Goal: Task Accomplishment & Management: Complete application form

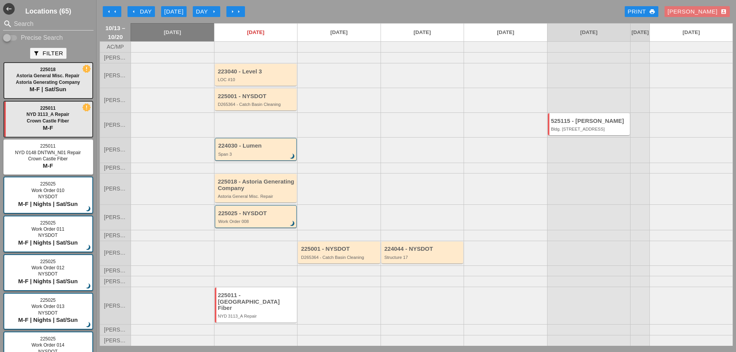
click at [195, 8] on button "Day arrow_right" at bounding box center [206, 11] width 27 height 11
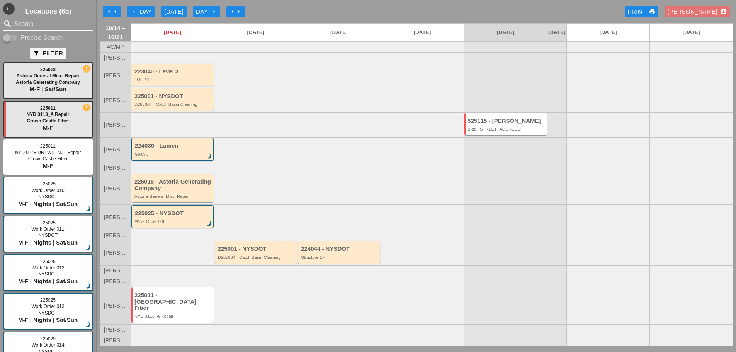
click at [51, 19] on input "Search" at bounding box center [48, 24] width 69 height 12
click at [134, 9] on icon "arrow_left" at bounding box center [134, 12] width 6 height 6
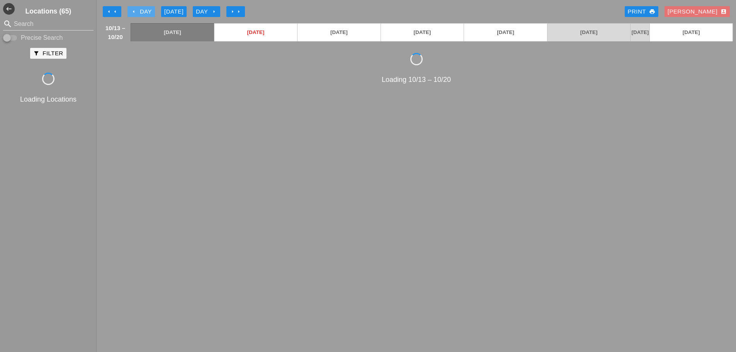
click at [134, 9] on icon "arrow_left" at bounding box center [134, 12] width 6 height 6
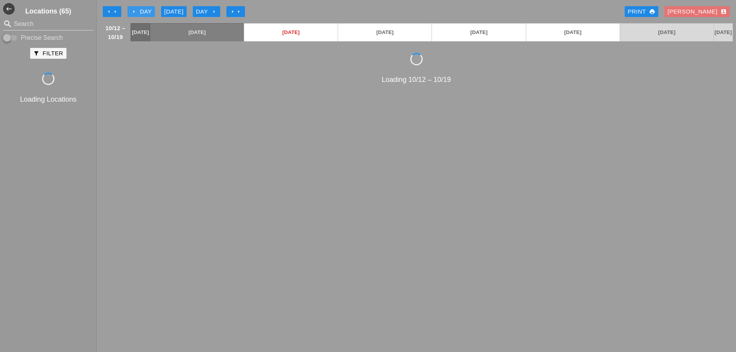
click at [134, 9] on icon "arrow_left" at bounding box center [134, 12] width 6 height 6
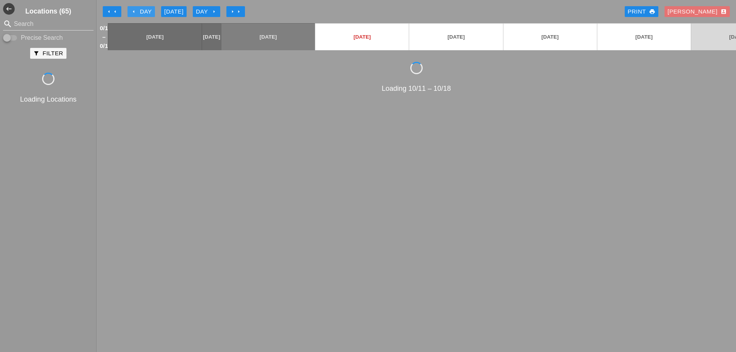
click at [134, 9] on icon "arrow_left" at bounding box center [134, 12] width 6 height 6
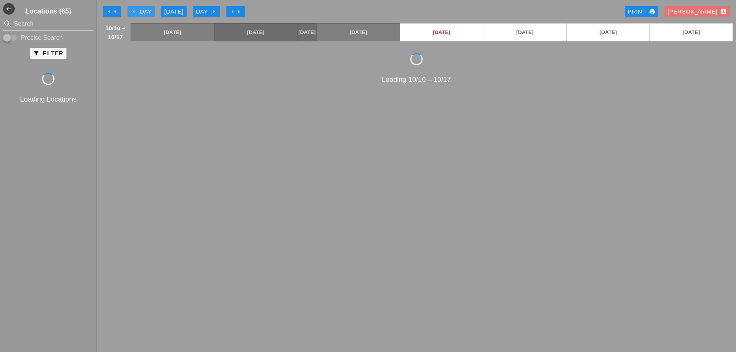
click at [134, 9] on icon "arrow_left" at bounding box center [134, 12] width 6 height 6
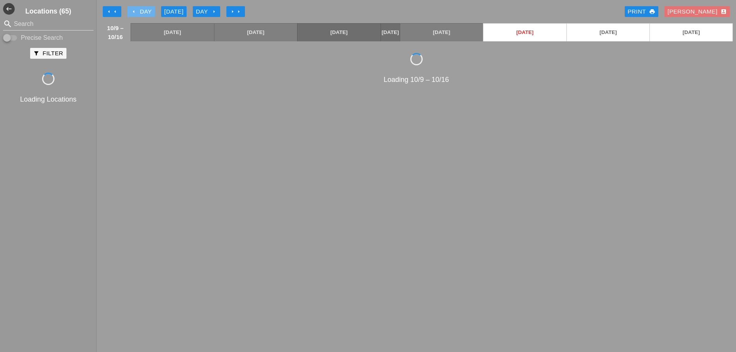
click at [134, 9] on icon "arrow_left" at bounding box center [134, 12] width 6 height 6
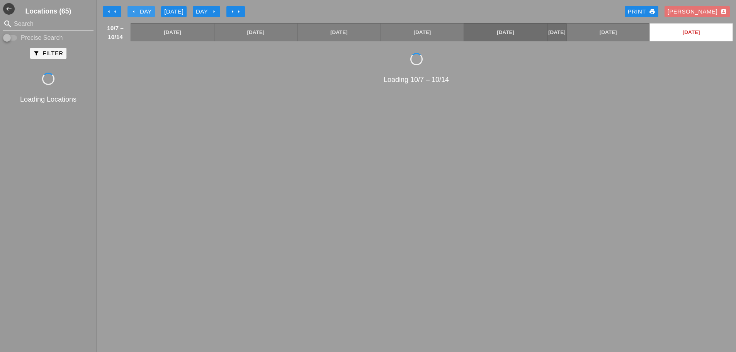
click at [134, 9] on icon "arrow_left" at bounding box center [134, 12] width 6 height 6
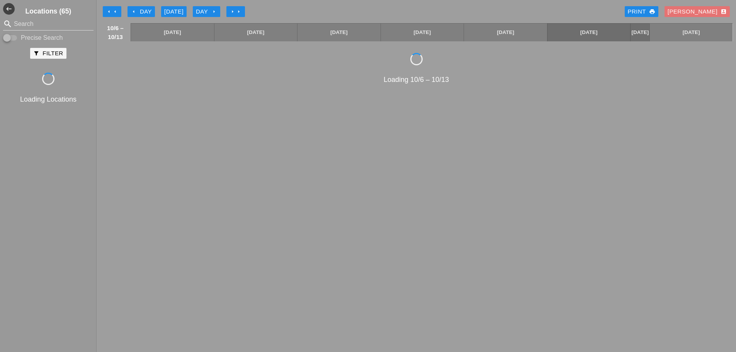
click at [134, 9] on icon "arrow_left" at bounding box center [134, 12] width 6 height 6
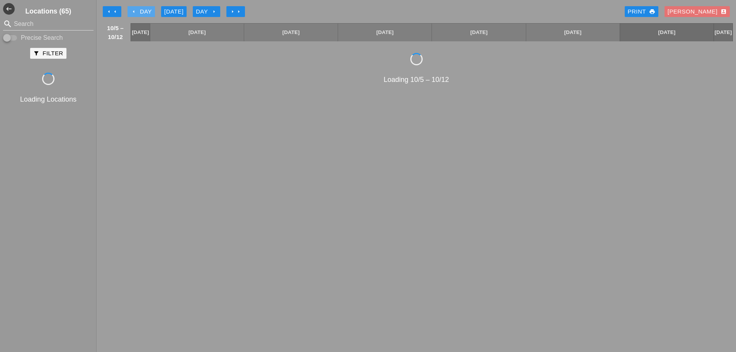
click at [134, 9] on icon "arrow_left" at bounding box center [134, 12] width 6 height 6
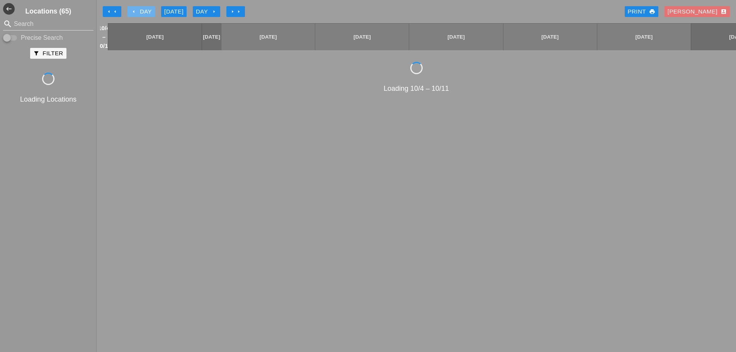
click at [134, 9] on icon "arrow_left" at bounding box center [134, 12] width 6 height 6
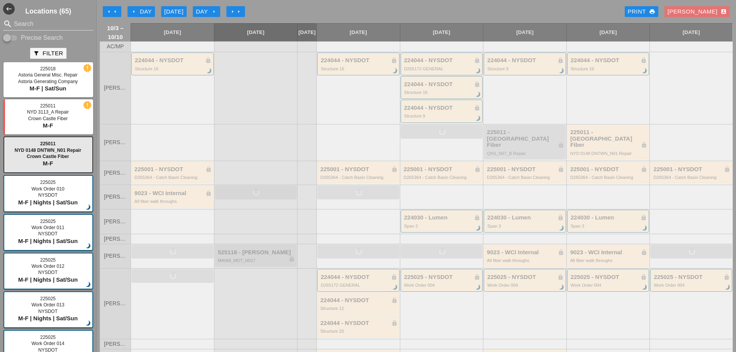
click at [136, 10] on icon "arrow_left" at bounding box center [134, 12] width 6 height 6
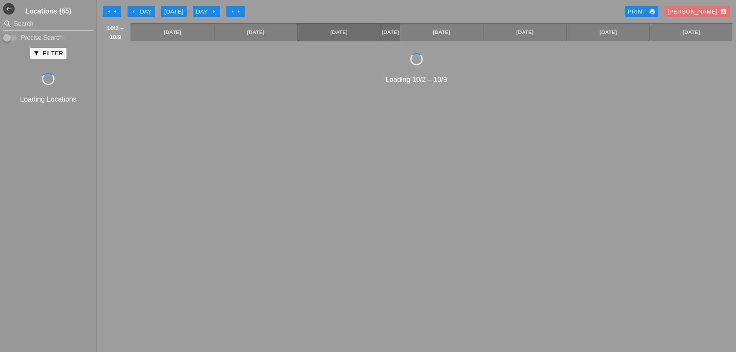
click at [136, 10] on icon "arrow_left" at bounding box center [134, 12] width 6 height 6
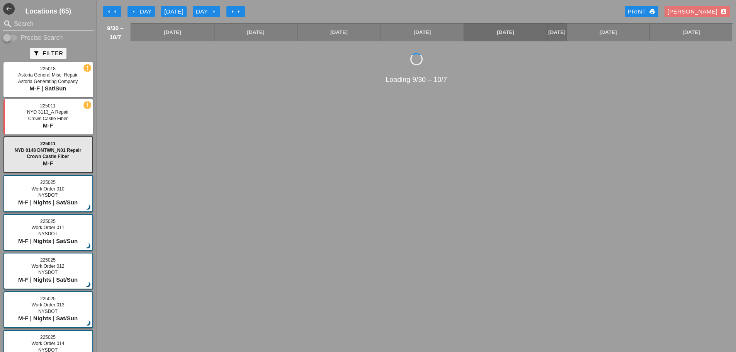
click at [204, 10] on div "Day arrow_right" at bounding box center [206, 11] width 21 height 9
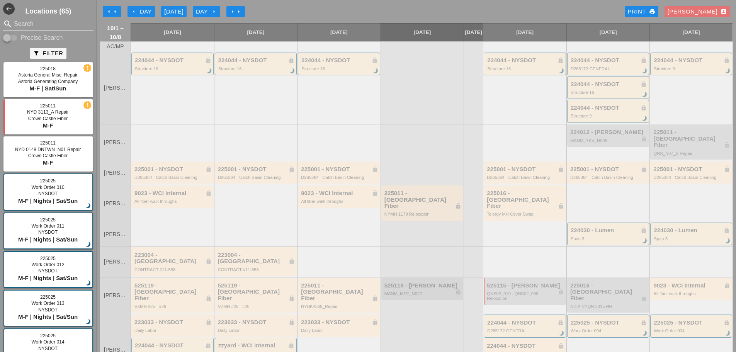
click at [143, 12] on div "arrow_left Day" at bounding box center [141, 11] width 21 height 9
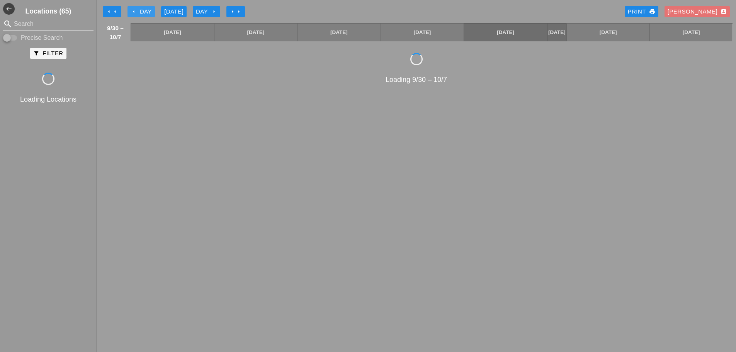
click at [143, 12] on div "arrow_left Day" at bounding box center [141, 11] width 21 height 9
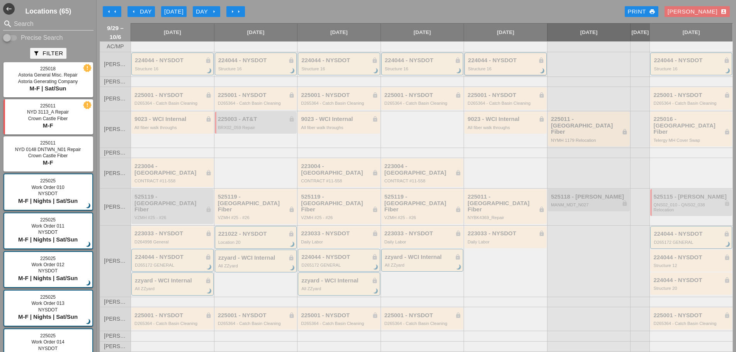
click at [484, 75] on div "224044 - NYSDOT lock Structure 16 brightness_3" at bounding box center [506, 64] width 82 height 23
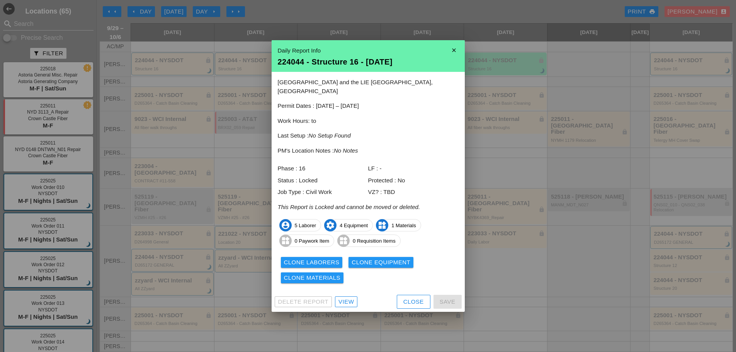
click at [249, 53] on div at bounding box center [368, 176] width 736 height 352
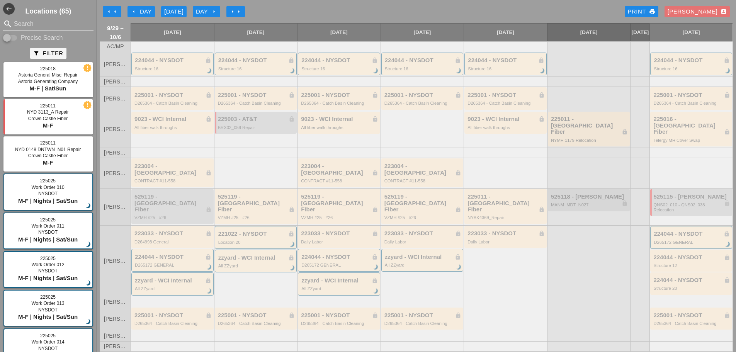
click at [112, 9] on icon "arrow_left" at bounding box center [109, 12] width 6 height 6
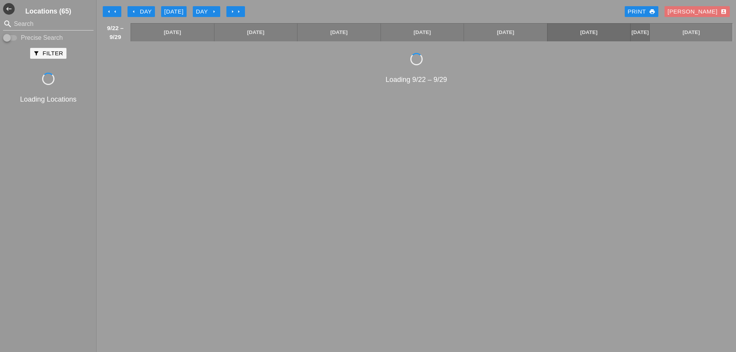
click at [112, 8] on button "arrow_left arrow_left" at bounding box center [112, 11] width 19 height 11
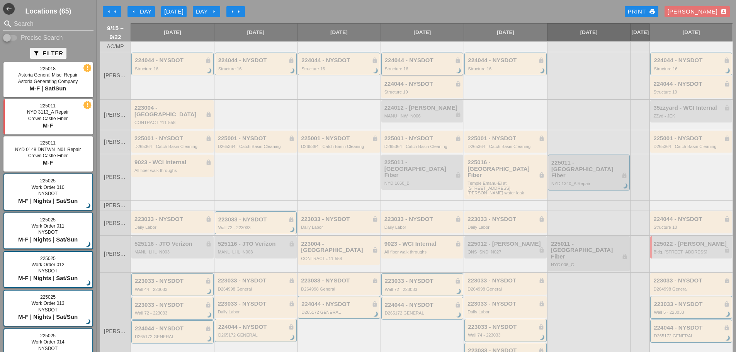
click at [419, 71] on div "224044 - NYSDOT lock Structure 16 brightness_3" at bounding box center [423, 64] width 77 height 14
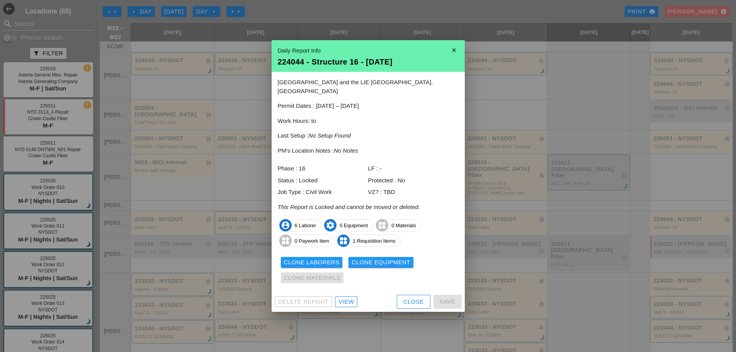
click at [450, 56] on icon "close" at bounding box center [454, 50] width 15 height 15
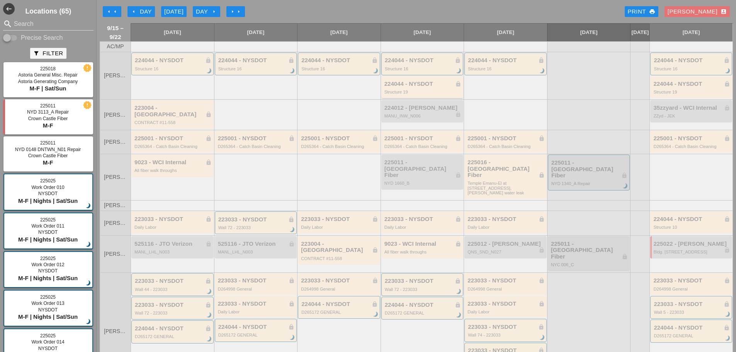
click at [410, 98] on div "224044 - NYSDOT lock Structure 19" at bounding box center [423, 87] width 82 height 22
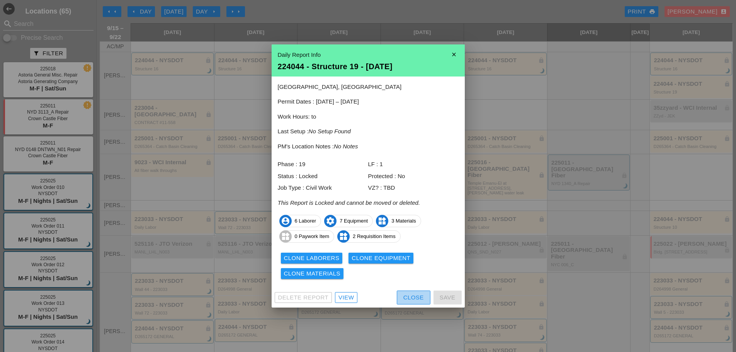
drag, startPoint x: 409, startPoint y: 298, endPoint x: 388, endPoint y: 275, distance: 30.9
click at [409, 298] on div "Close" at bounding box center [414, 297] width 20 height 9
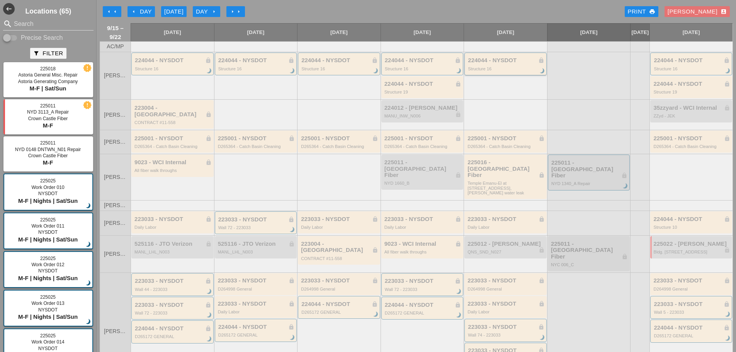
click at [491, 70] on div "224044 - NYSDOT lock Structure 16 brightness_3" at bounding box center [506, 64] width 77 height 14
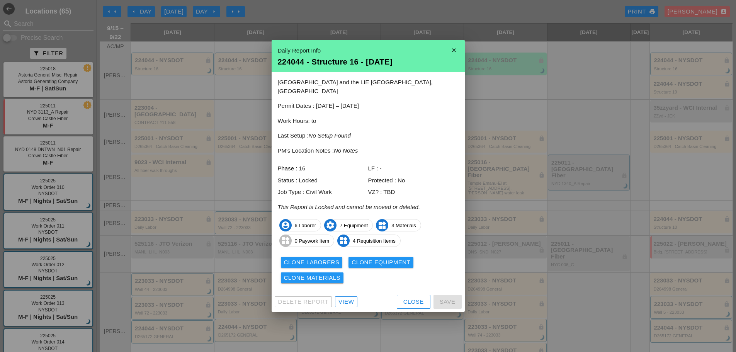
click at [457, 57] on icon "close" at bounding box center [454, 50] width 15 height 15
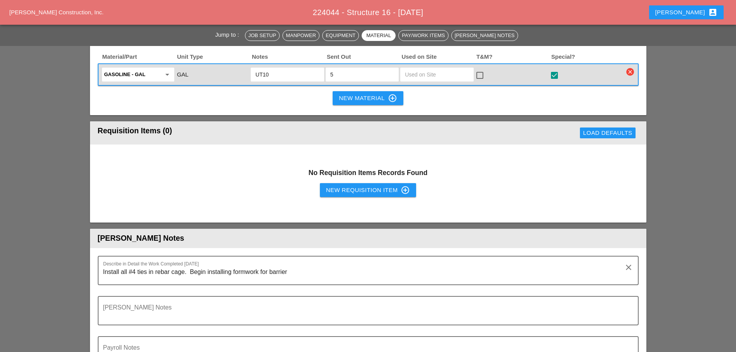
scroll to position [889, 0]
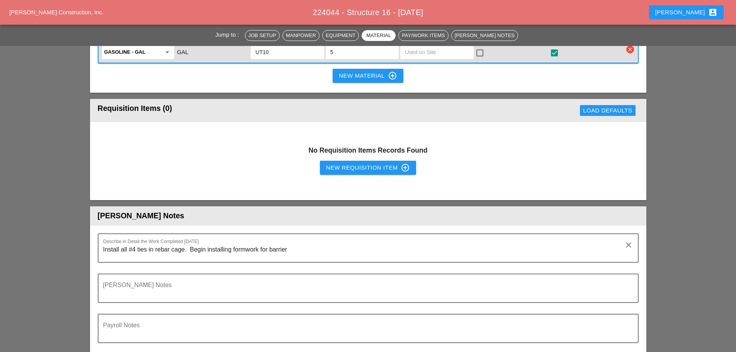
click at [325, 161] on button "New Requisition Item control_point" at bounding box center [368, 168] width 97 height 14
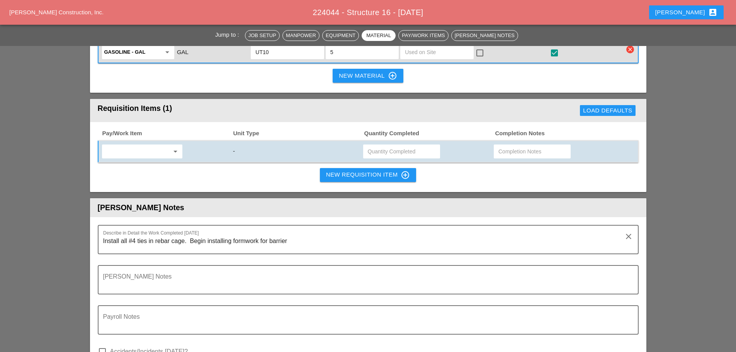
click at [165, 145] on input "text" at bounding box center [136, 151] width 65 height 12
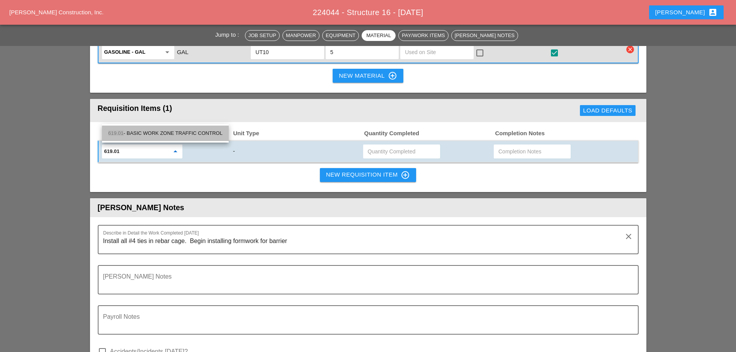
click at [171, 130] on div "619.01 - BASIC WORK ZONE TRAFFIC CONTROL" at bounding box center [165, 133] width 114 height 9
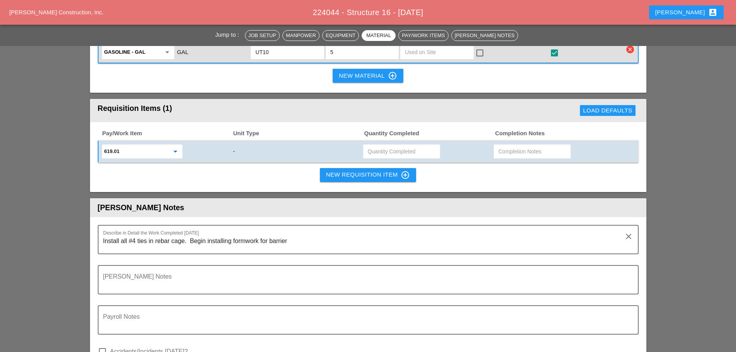
type input "619.01 - BASIC WORK ZONE TRAFFIC CONTROL"
click at [378, 145] on input "text" at bounding box center [402, 151] width 68 height 12
type input ".02"
click at [361, 170] on div "New Requisition Item control_point" at bounding box center [368, 174] width 84 height 9
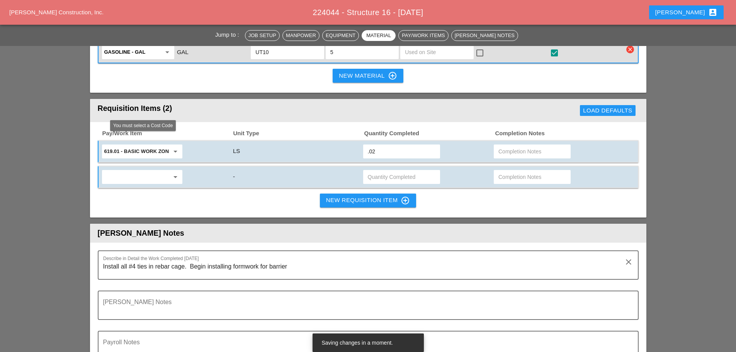
click at [153, 171] on input "text" at bounding box center [136, 177] width 65 height 12
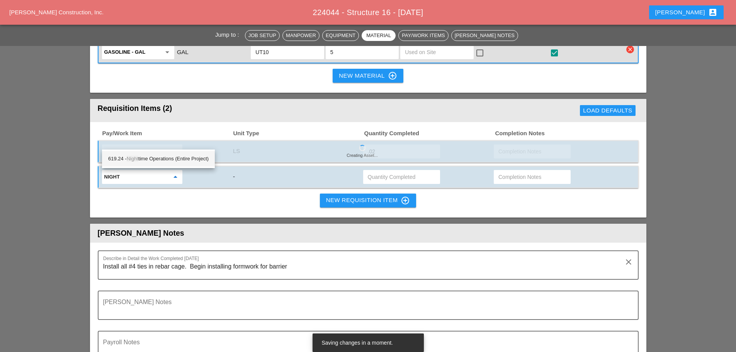
type input "NIGHT"
click at [163, 163] on div "619.24 - Night time Operations (Entire Project)" at bounding box center [158, 158] width 101 height 9
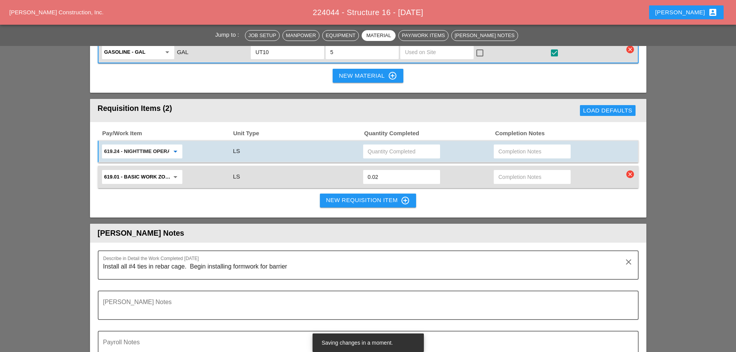
click at [380, 145] on input "text" at bounding box center [402, 151] width 68 height 12
type input ".03"
click at [351, 196] on div "New Requisition Item control_point" at bounding box center [368, 200] width 84 height 9
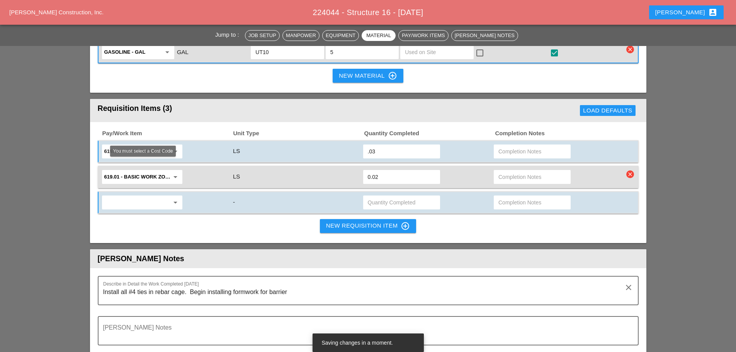
click at [131, 196] on input "text" at bounding box center [136, 202] width 65 height 12
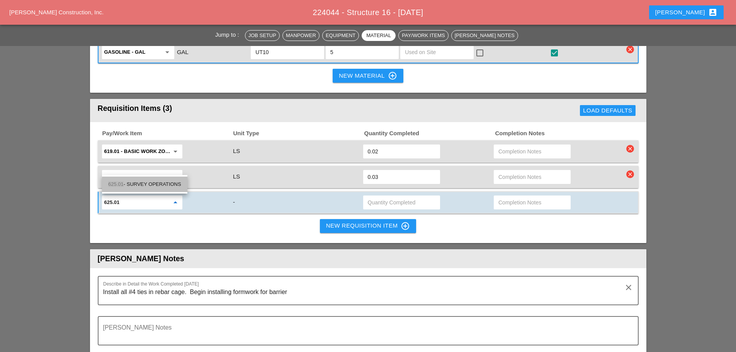
click at [138, 186] on div "625.01 - SURVEY OPERATIONS" at bounding box center [144, 184] width 73 height 9
type input "625.01 - SURVEY OPERATIONS"
click at [381, 196] on div at bounding box center [401, 203] width 77 height 14
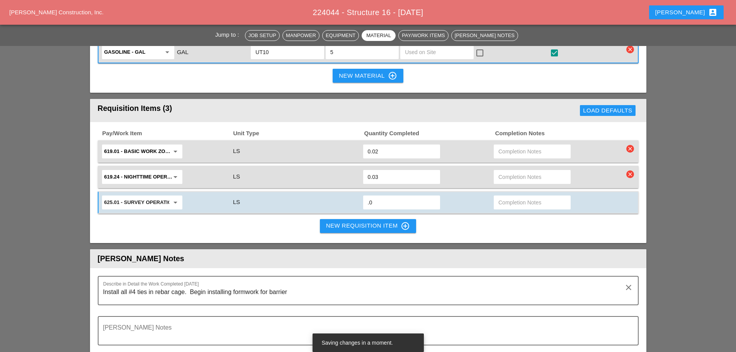
type input ".02"
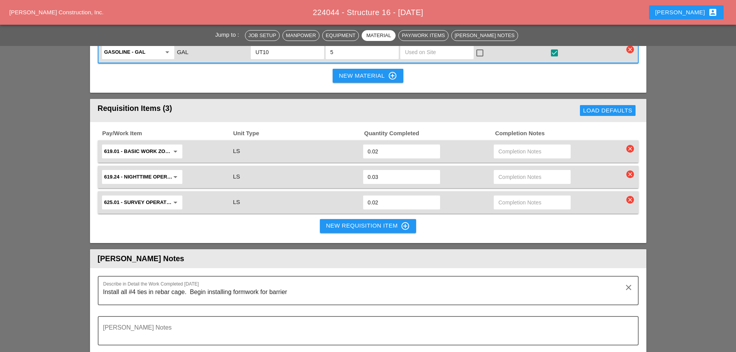
click at [341, 222] on div "New Requisition Item control_point" at bounding box center [368, 226] width 84 height 9
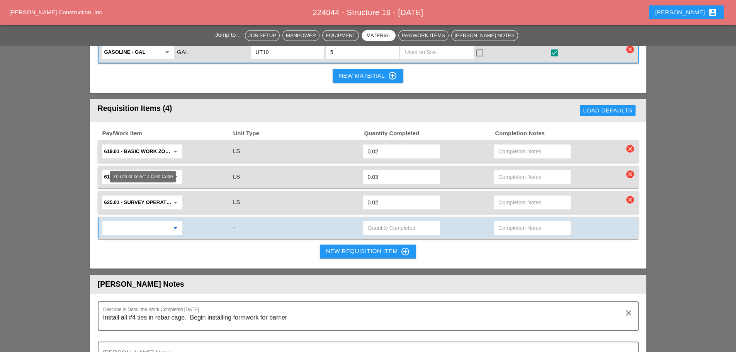
click at [156, 222] on input "text" at bounding box center [136, 228] width 65 height 12
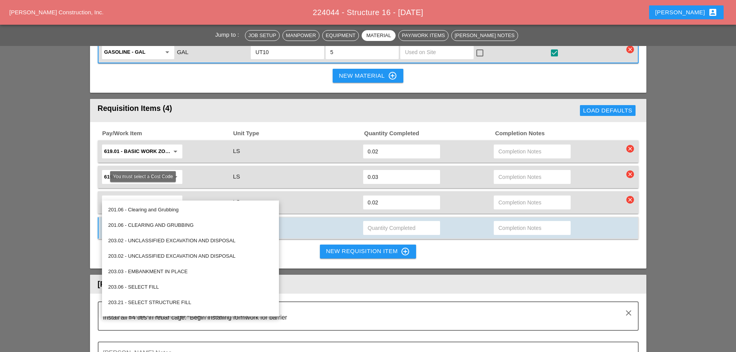
type input "1"
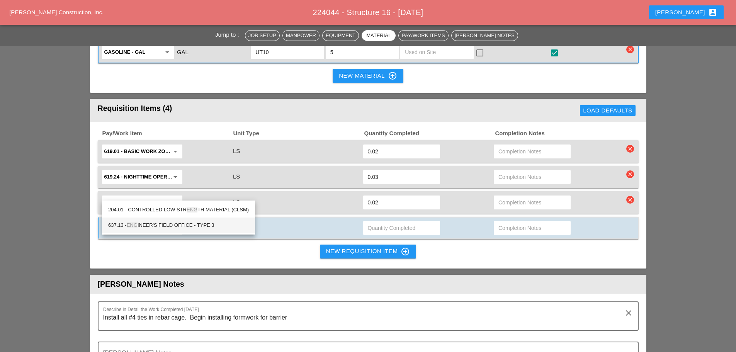
click at [158, 226] on div "637.13 - ENG INEER'S FIELD OFFICE - TYPE 3" at bounding box center [178, 225] width 141 height 9
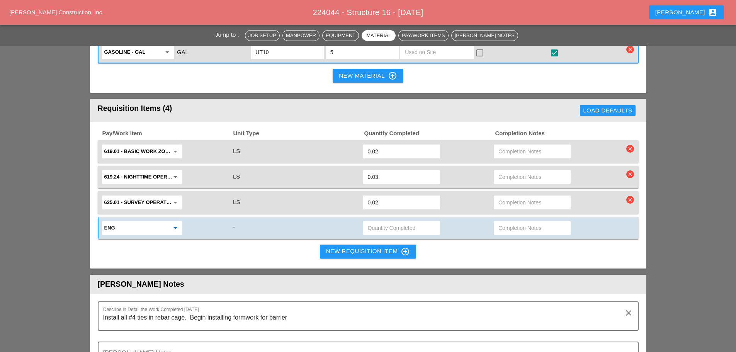
type input "637.13 - ENGINEER'S FIELD OFFICE - TYPE 3"
click at [377, 222] on input "text" at bounding box center [402, 228] width 68 height 12
type input "1"
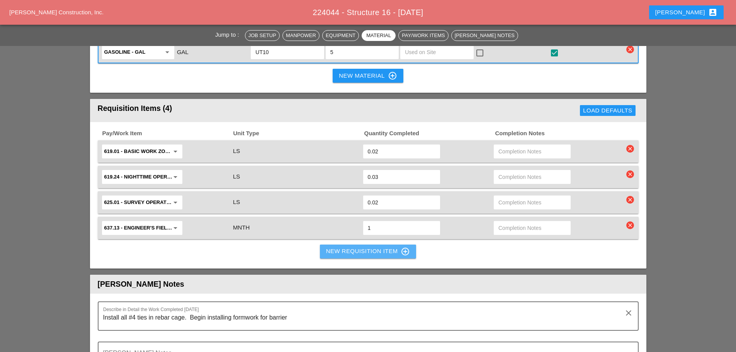
click at [373, 247] on div "New Requisition Item control_point" at bounding box center [368, 251] width 84 height 9
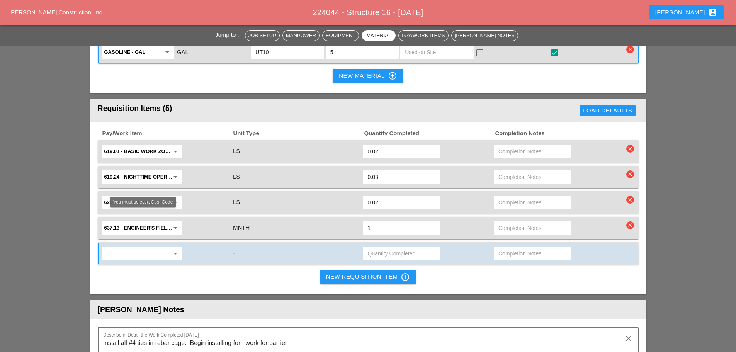
click at [102, 247] on div "arrow_drop_down" at bounding box center [142, 254] width 80 height 14
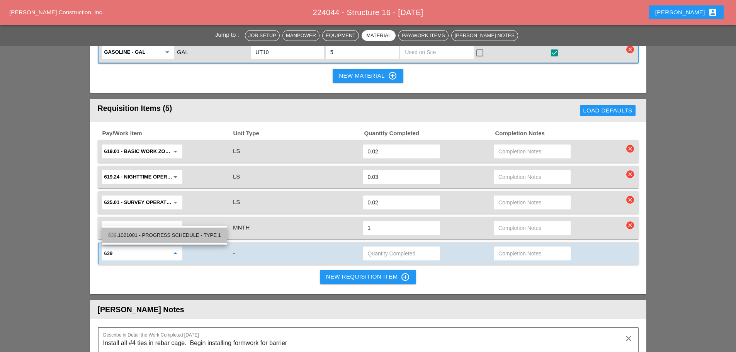
click at [148, 240] on div "639 .1021001 - PROGRESS SCHEDULE - TYPE 1" at bounding box center [164, 235] width 113 height 15
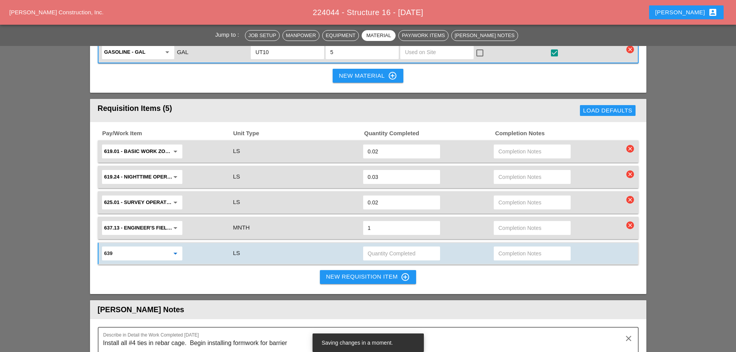
type input "639.1021001 - PROGRESS SCHEDULE - TYPE 1"
click at [375, 247] on input "text" at bounding box center [402, 253] width 68 height 12
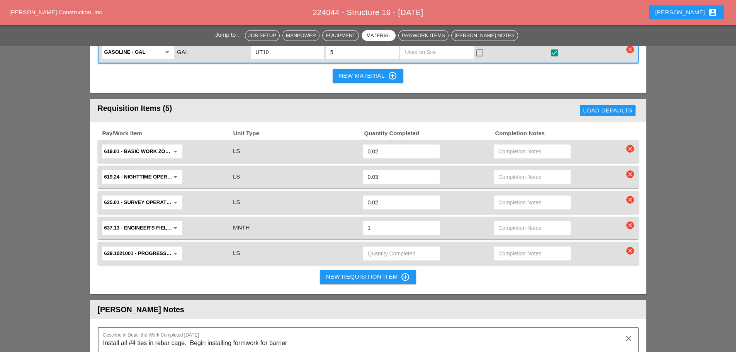
click at [395, 247] on input "text" at bounding box center [402, 253] width 68 height 12
type input ".03"
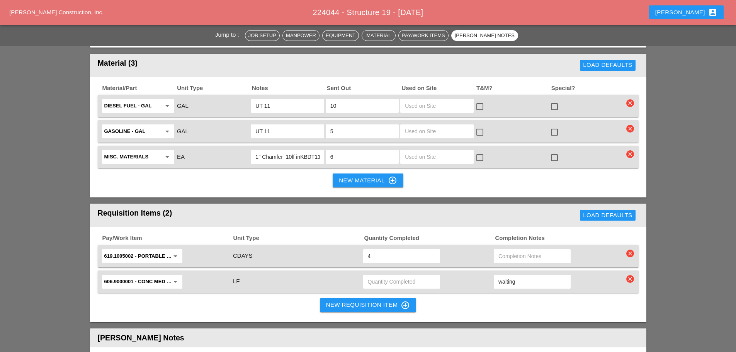
scroll to position [953, 0]
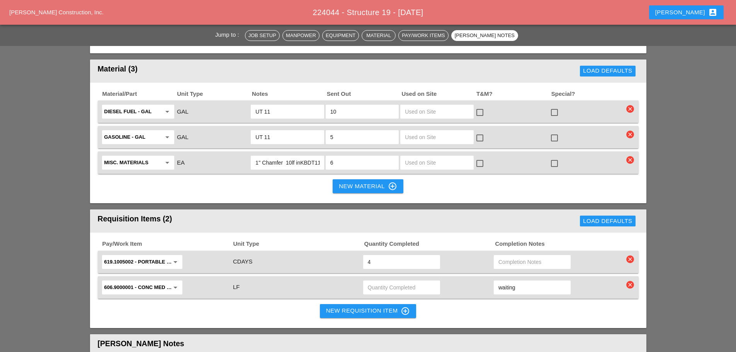
click at [561, 5] on div "Westmoreland Construction, Inc. 224044 - Structure 19 - 09/18/2025 Seth account…" at bounding box center [368, 12] width 736 height 25
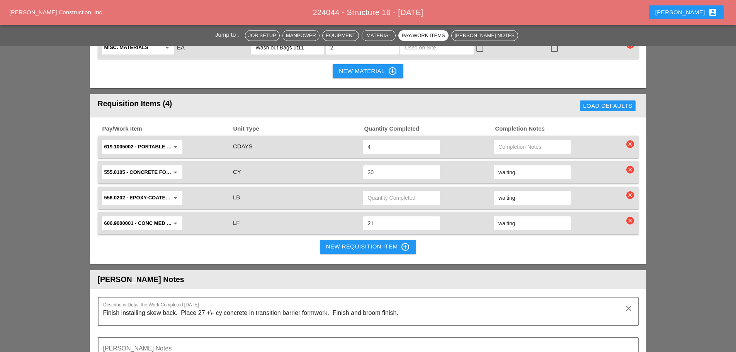
scroll to position [1082, 0]
